Goal: Task Accomplishment & Management: Complete application form

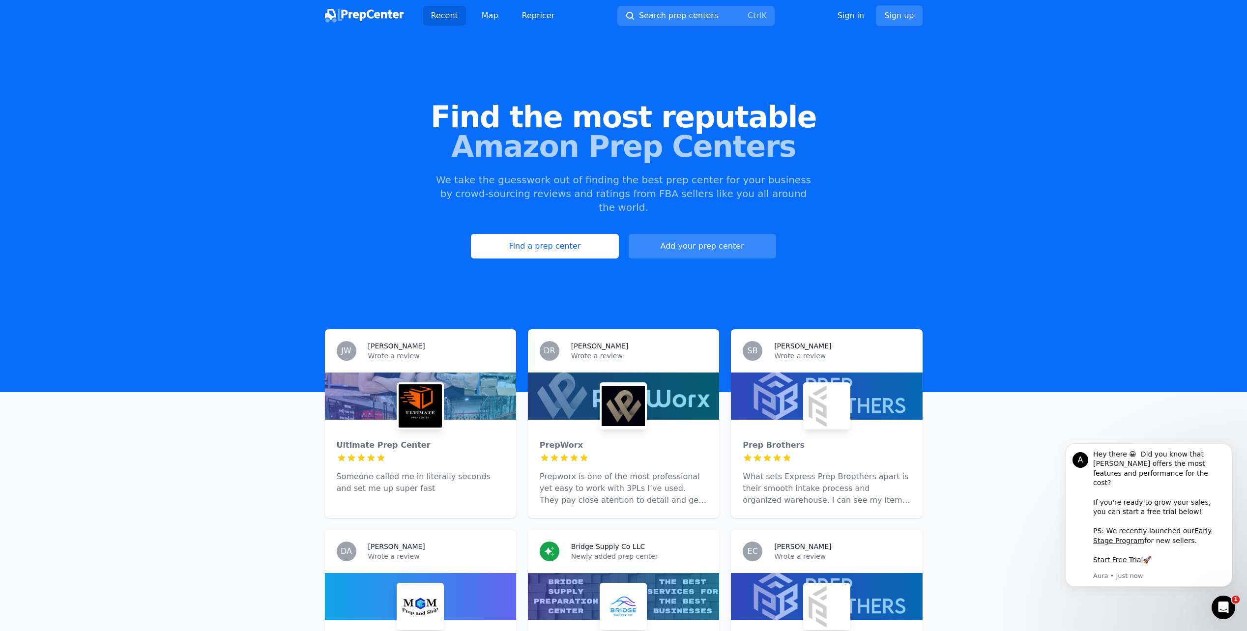
click at [685, 234] on link "Add your prep center" at bounding box center [702, 246] width 147 height 25
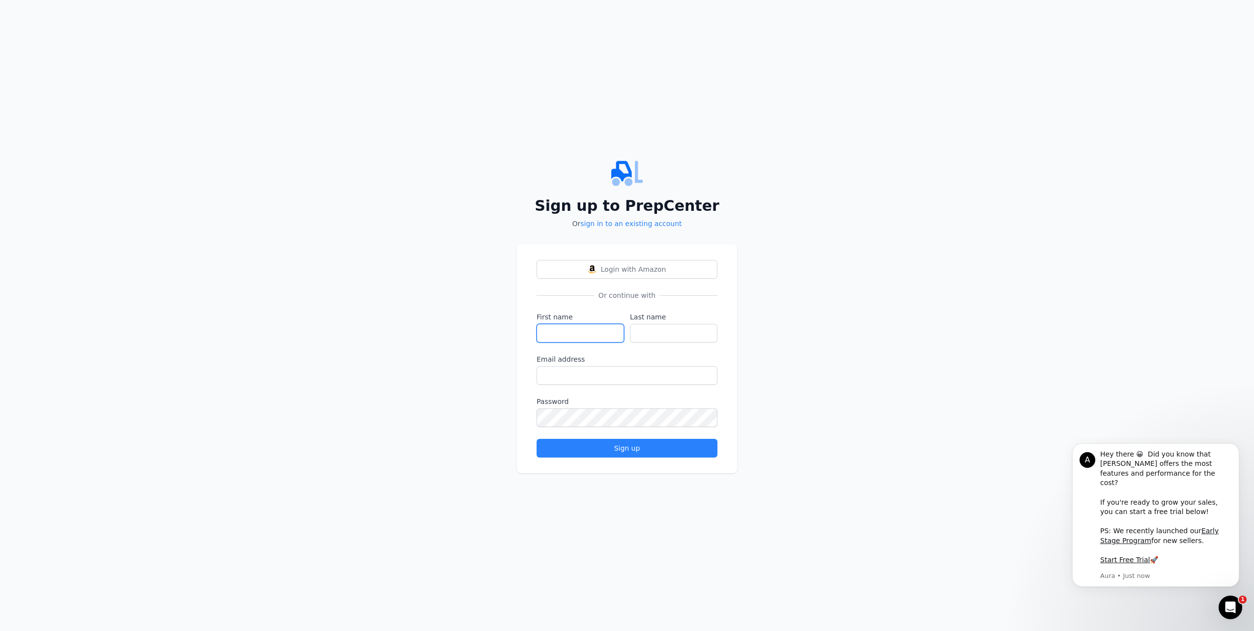
click at [575, 329] on input "First name" at bounding box center [580, 333] width 87 height 19
click at [417, 346] on div "Sign up to PrepCenter Or sign in to an existing account Login with Amazon Or co…" at bounding box center [627, 315] width 1254 height 631
click at [556, 337] on input "First name" at bounding box center [580, 333] width 87 height 19
type input "[DEMOGRAPHIC_DATA]"
click at [660, 313] on label "Last name" at bounding box center [673, 317] width 87 height 10
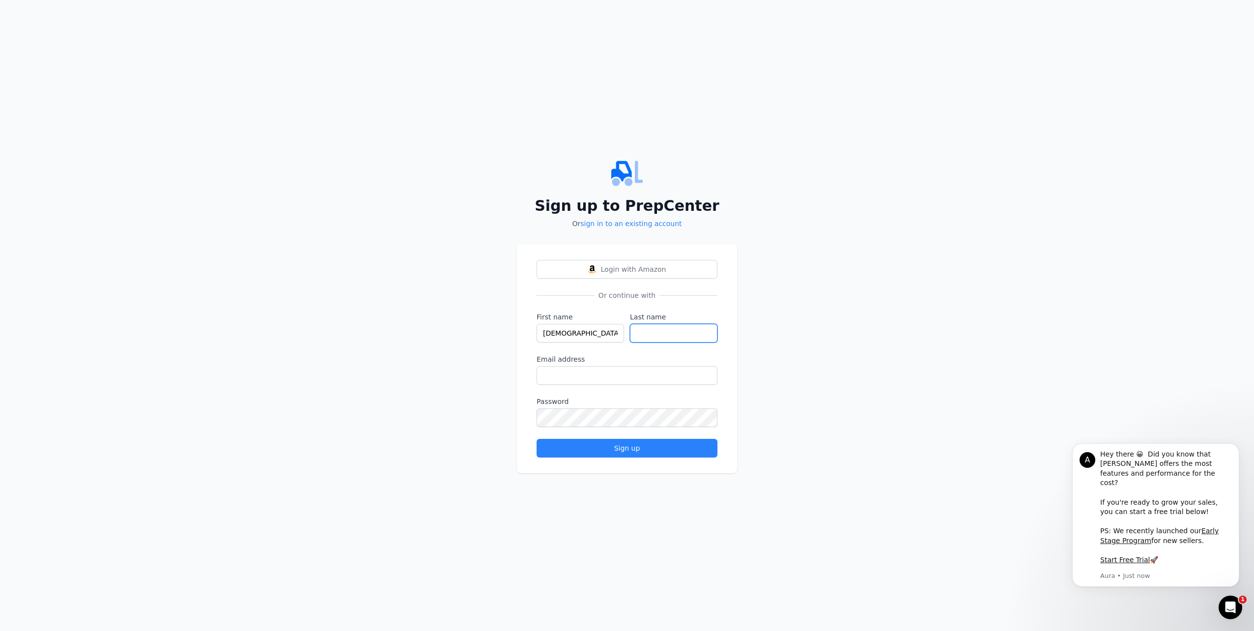
click at [660, 324] on input "Last name" at bounding box center [673, 333] width 87 height 19
type input "Distribution"
click at [434, 344] on div "Sign up to PrepCenter Or sign in to an existing account Login with Amazon Or co…" at bounding box center [627, 315] width 1254 height 631
click at [569, 373] on input "Email address" at bounding box center [627, 375] width 181 height 19
click at [360, 331] on div "Sign up to PrepCenter Or sign in to an existing account Login with Amazon Or co…" at bounding box center [627, 315] width 1254 height 631
